Goal: Check status: Check status

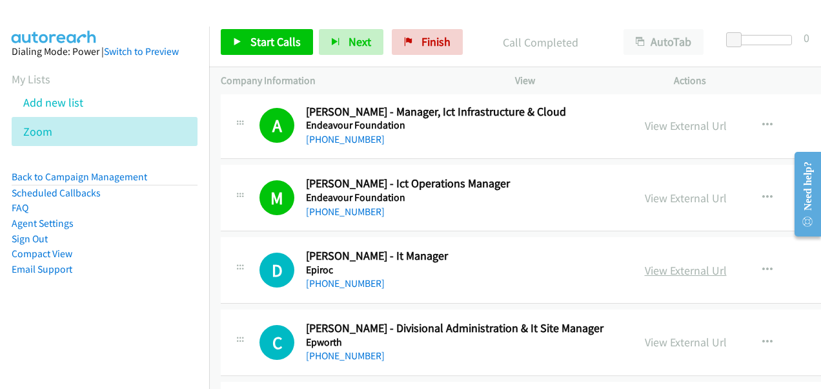
click at [659, 263] on link "View External Url" at bounding box center [686, 270] width 82 height 15
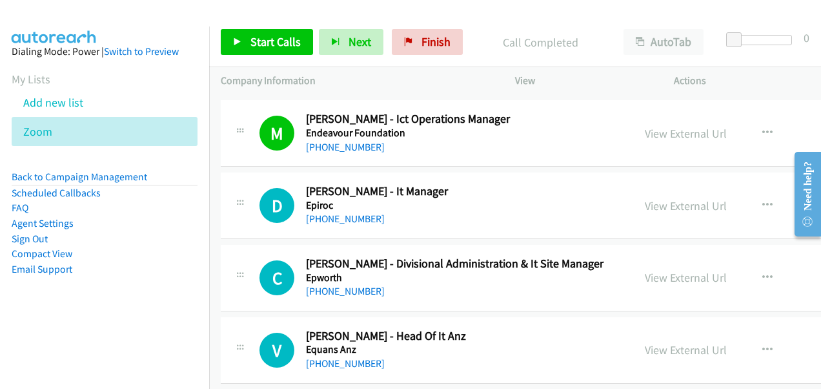
scroll to position [7426, 0]
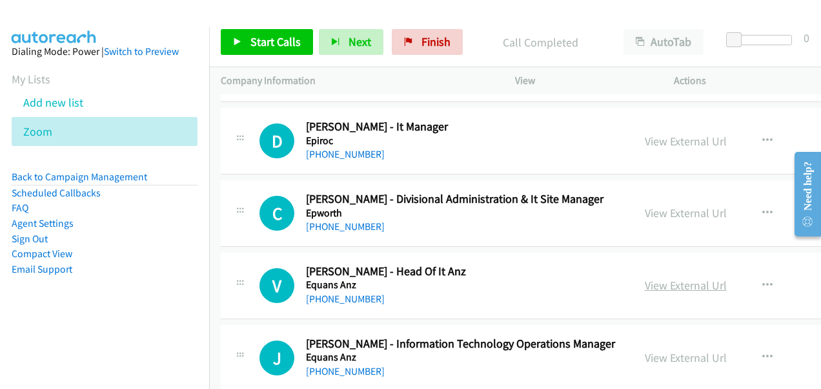
click at [656, 278] on link "View External Url" at bounding box center [686, 285] width 82 height 15
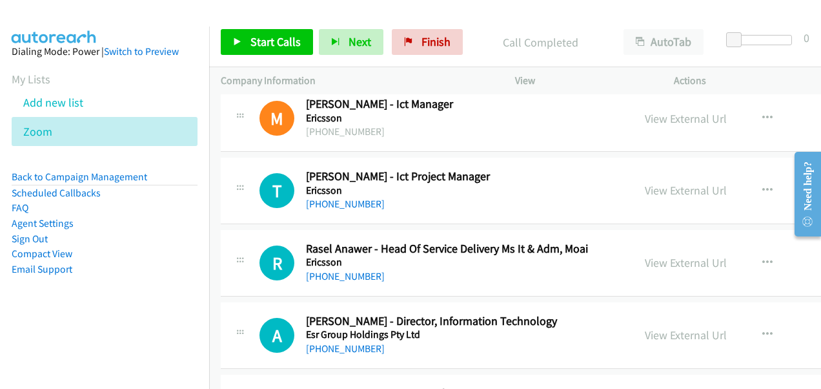
scroll to position [7814, 0]
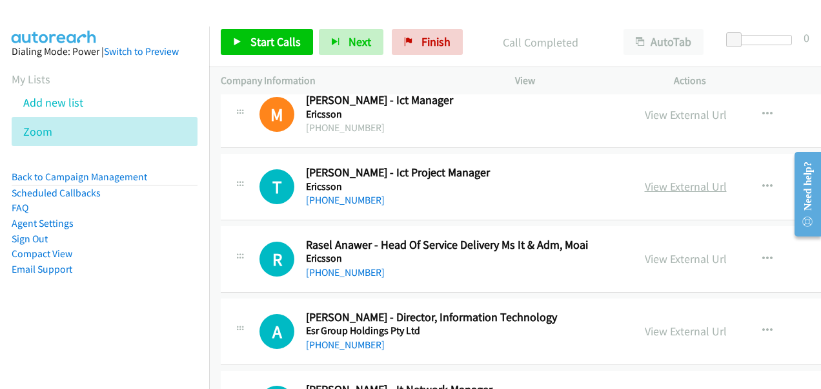
click at [662, 179] on link "View External Url" at bounding box center [686, 186] width 82 height 15
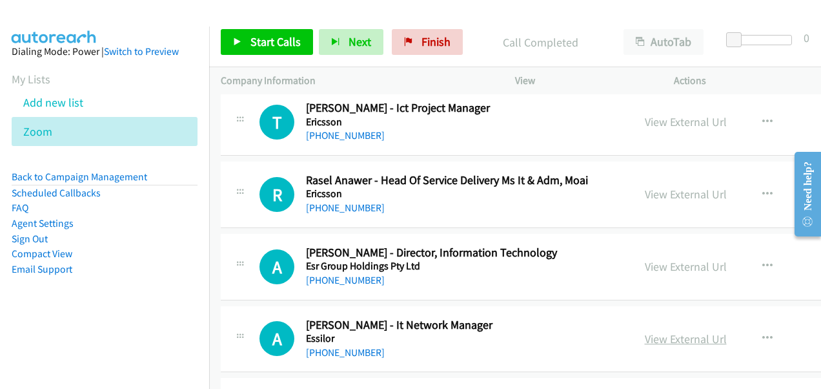
click at [652, 331] on link "View External Url" at bounding box center [686, 338] width 82 height 15
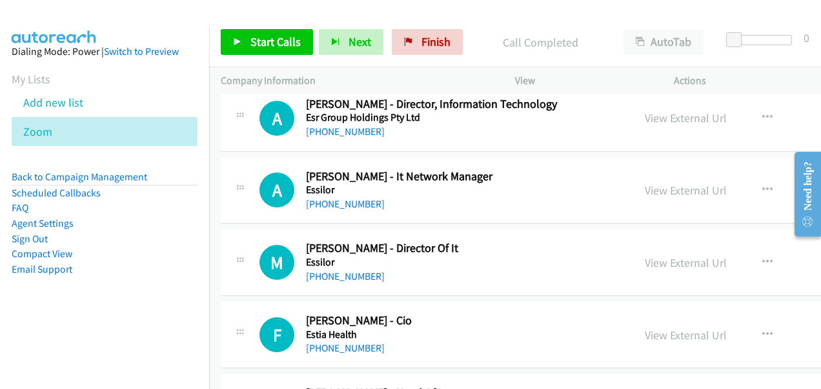
scroll to position [8072, 0]
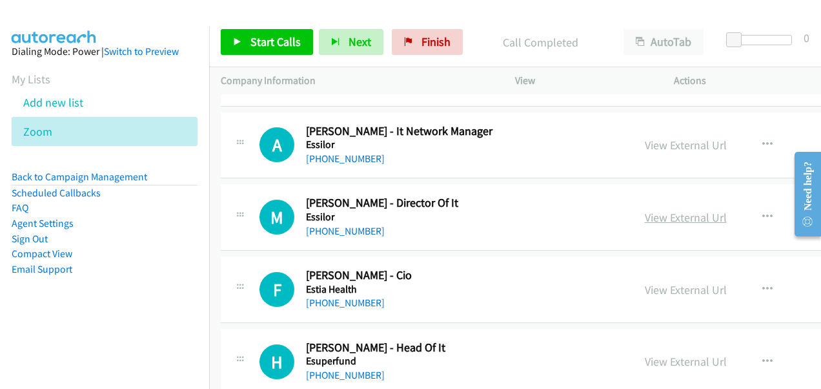
click at [664, 210] on link "View External Url" at bounding box center [686, 217] width 82 height 15
click at [656, 282] on link "View External Url" at bounding box center [686, 289] width 82 height 15
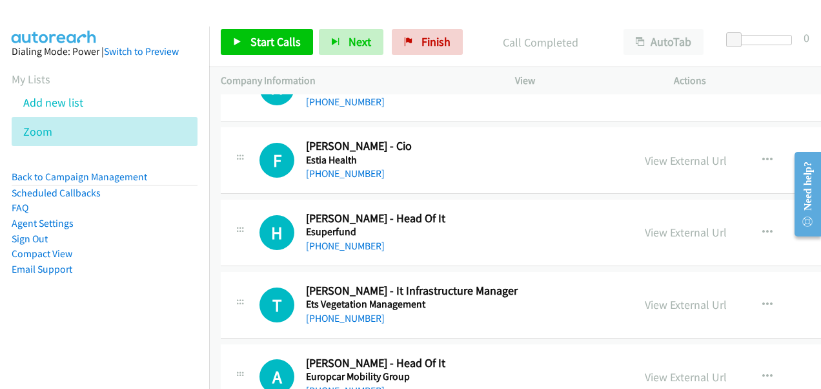
scroll to position [8266, 0]
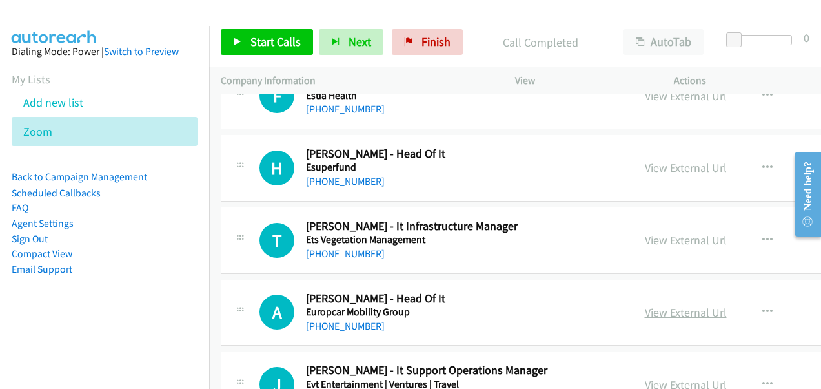
click at [655, 305] on link "View External Url" at bounding box center [686, 312] width 82 height 15
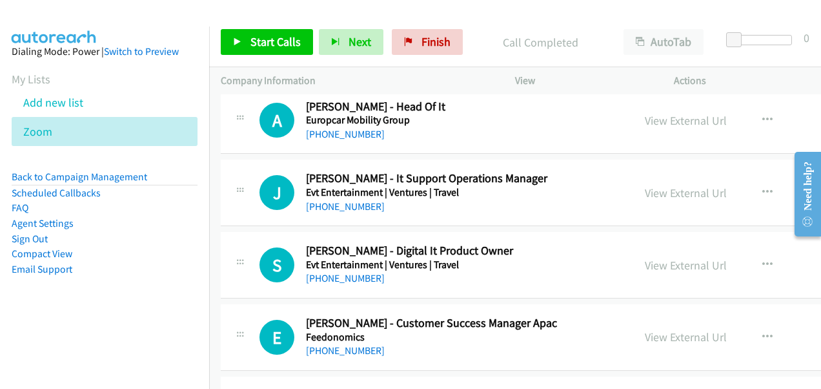
scroll to position [8460, 0]
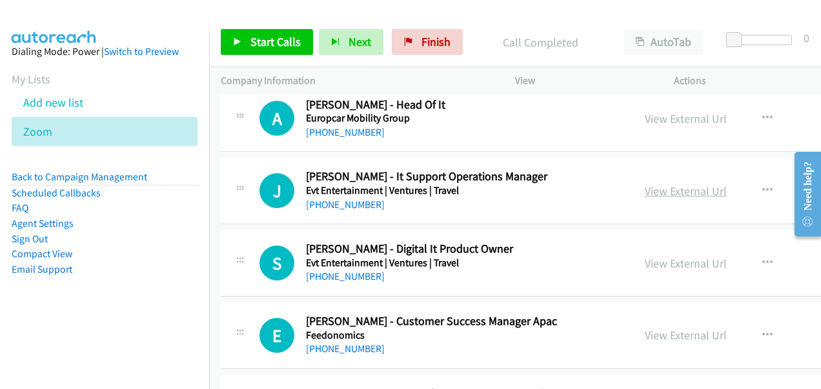
click at [649, 183] on link "View External Url" at bounding box center [686, 190] width 82 height 15
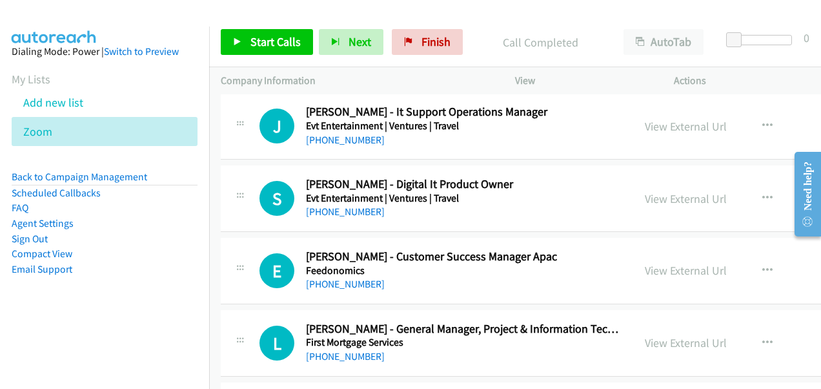
scroll to position [8653, 0]
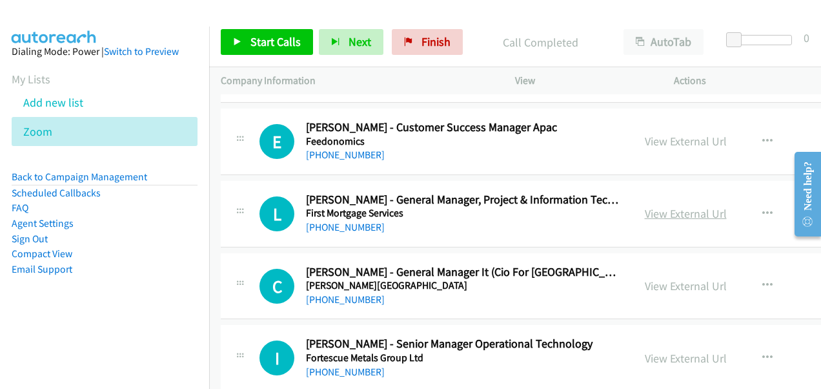
click at [645, 206] on link "View External Url" at bounding box center [686, 213] width 82 height 15
click at [656, 278] on link "View External Url" at bounding box center [686, 285] width 82 height 15
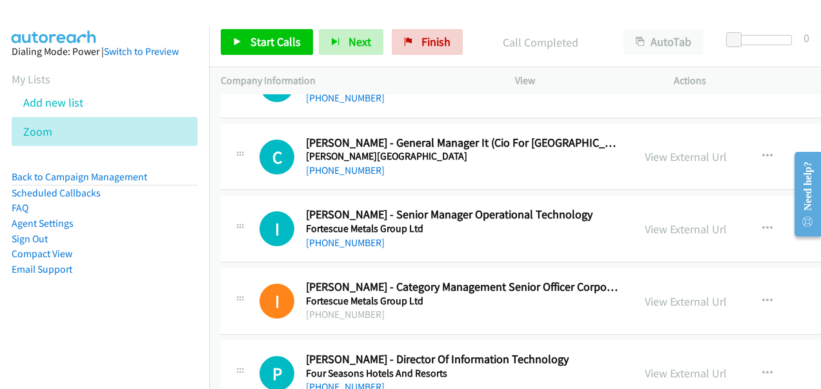
scroll to position [8847, 0]
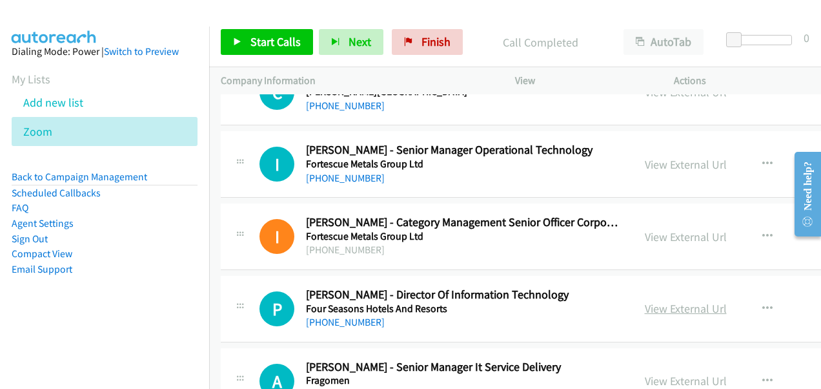
click at [663, 301] on link "View External Url" at bounding box center [686, 308] width 82 height 15
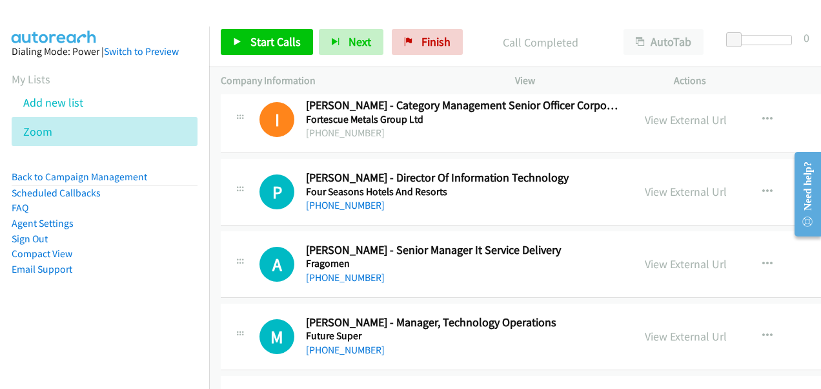
scroll to position [8976, 0]
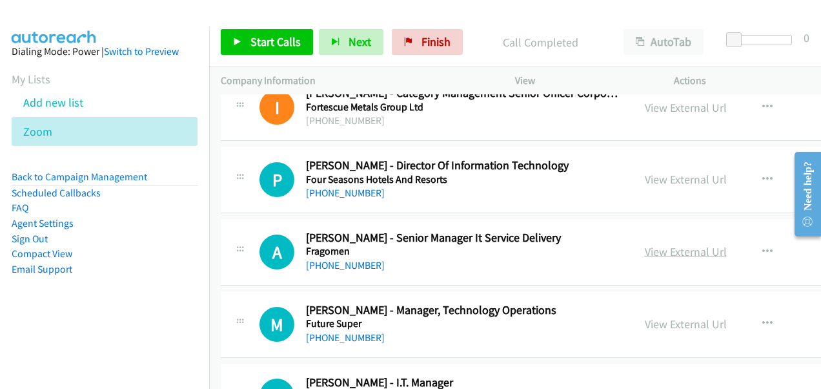
click at [645, 244] on link "View External Url" at bounding box center [686, 251] width 82 height 15
